Goal: Task Accomplishment & Management: Use online tool/utility

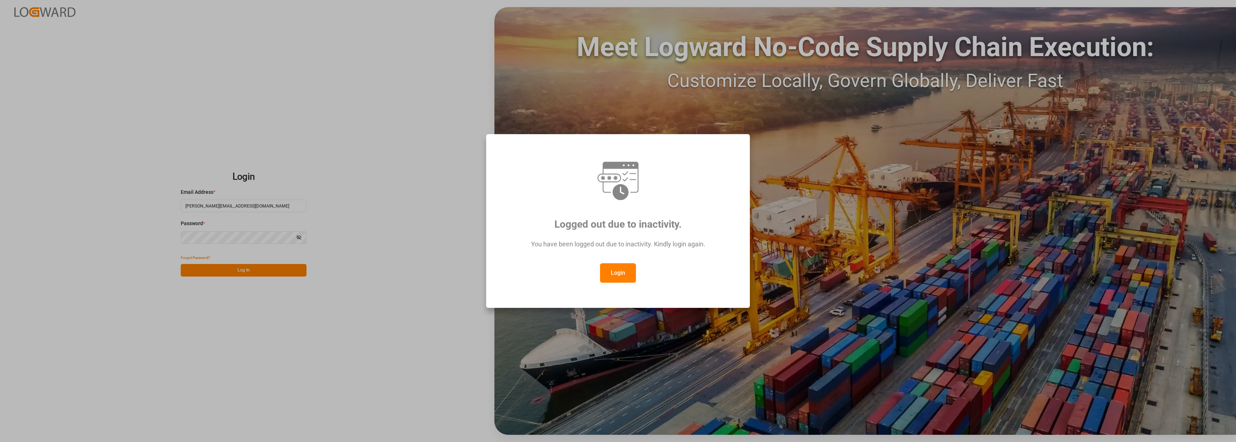
click at [230, 273] on div "Logged out due to inactivity. You have been logged out due to inactivity. Kindl…" at bounding box center [618, 221] width 1236 height 442
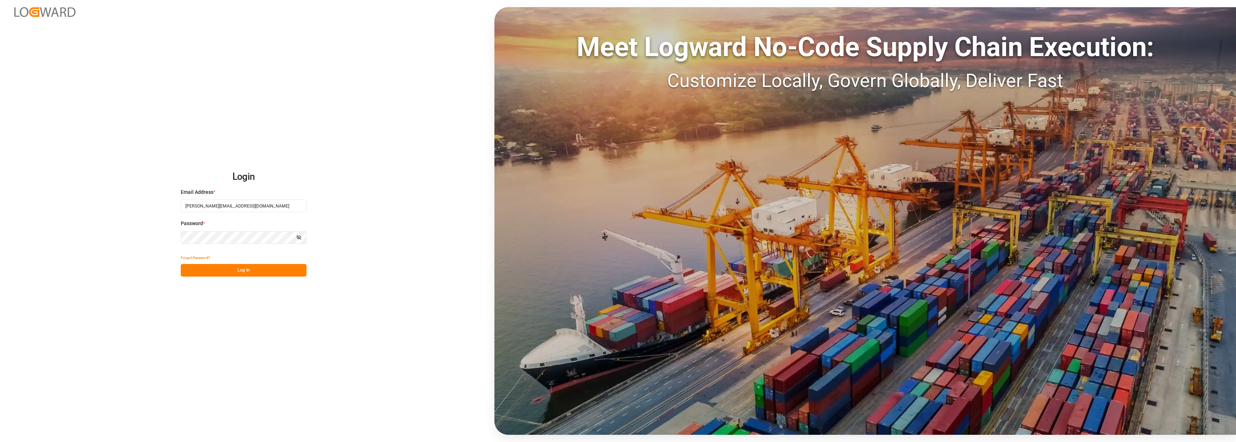
click at [233, 275] on button "Log In" at bounding box center [244, 270] width 126 height 13
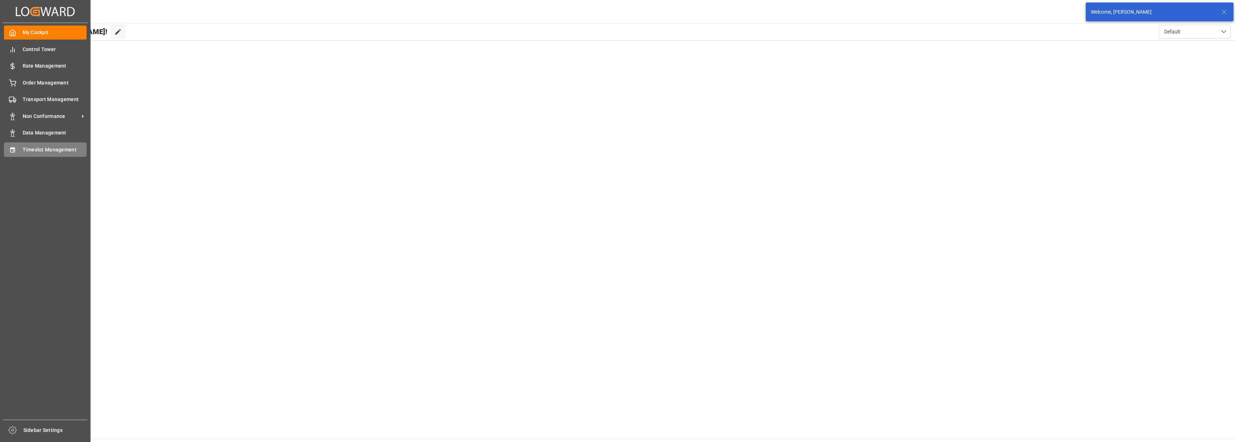
click at [23, 149] on span "Timeslot Management" at bounding box center [55, 150] width 64 height 8
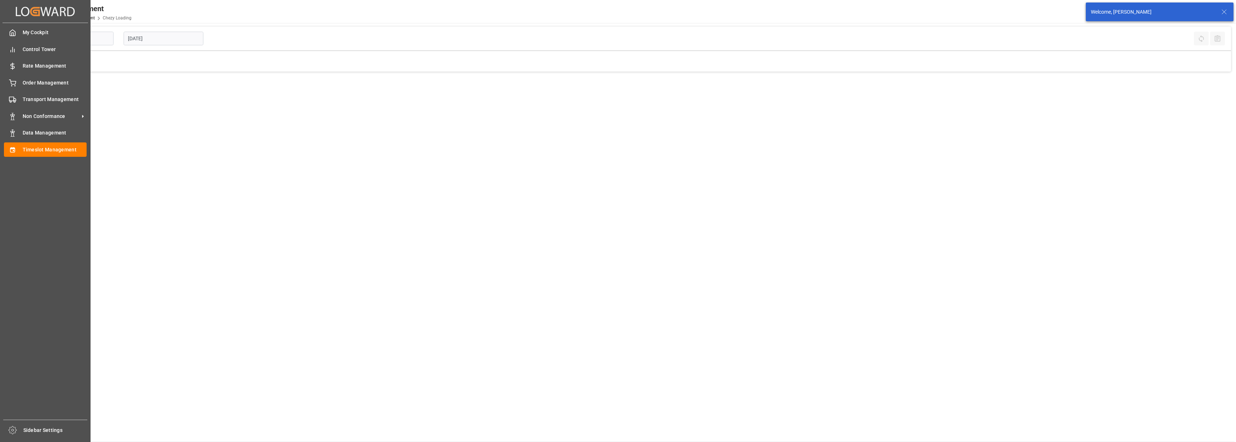
type input "Chezy Loading"
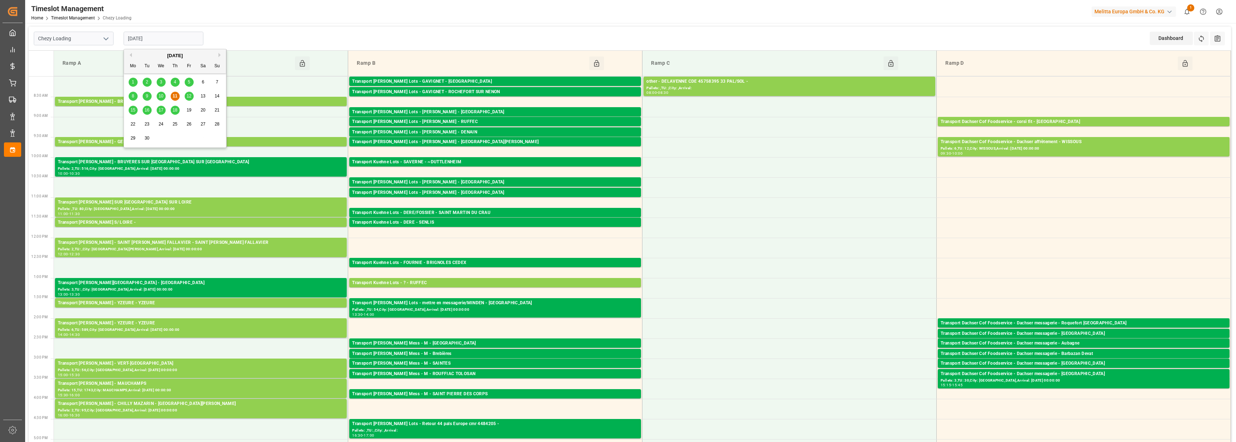
click at [142, 35] on input "[DATE]" at bounding box center [164, 39] width 80 height 14
click at [187, 96] on span "12" at bounding box center [189, 95] width 5 height 5
type input "[DATE]"
